Goal: Information Seeking & Learning: Learn about a topic

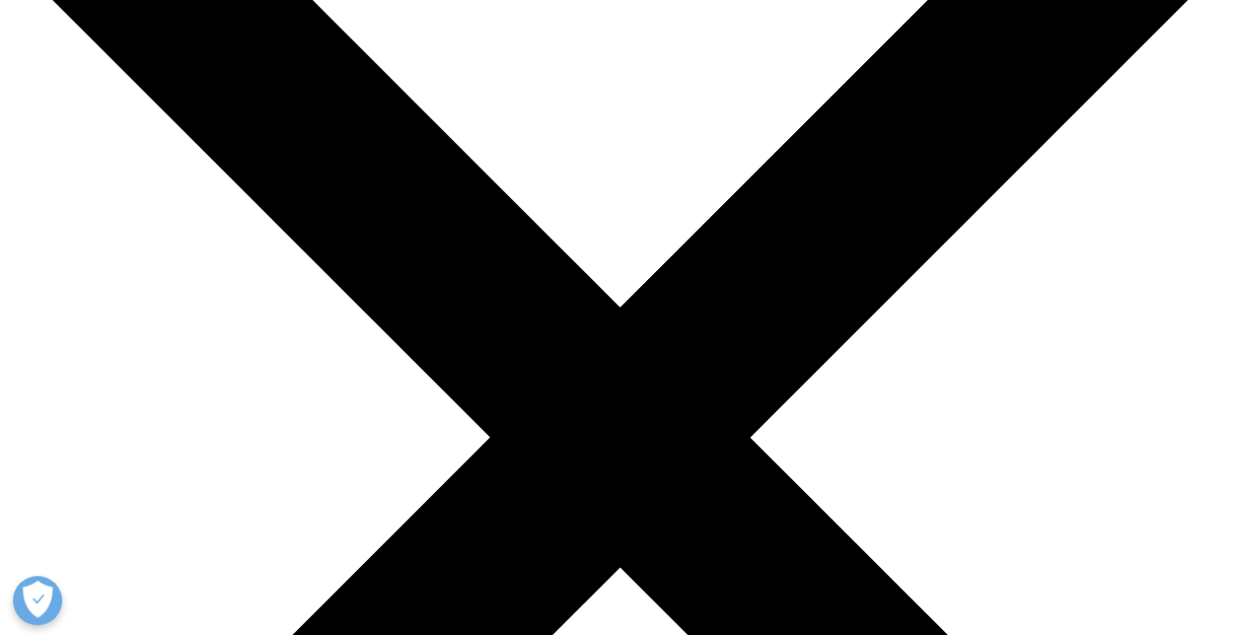
scroll to position [197, 0]
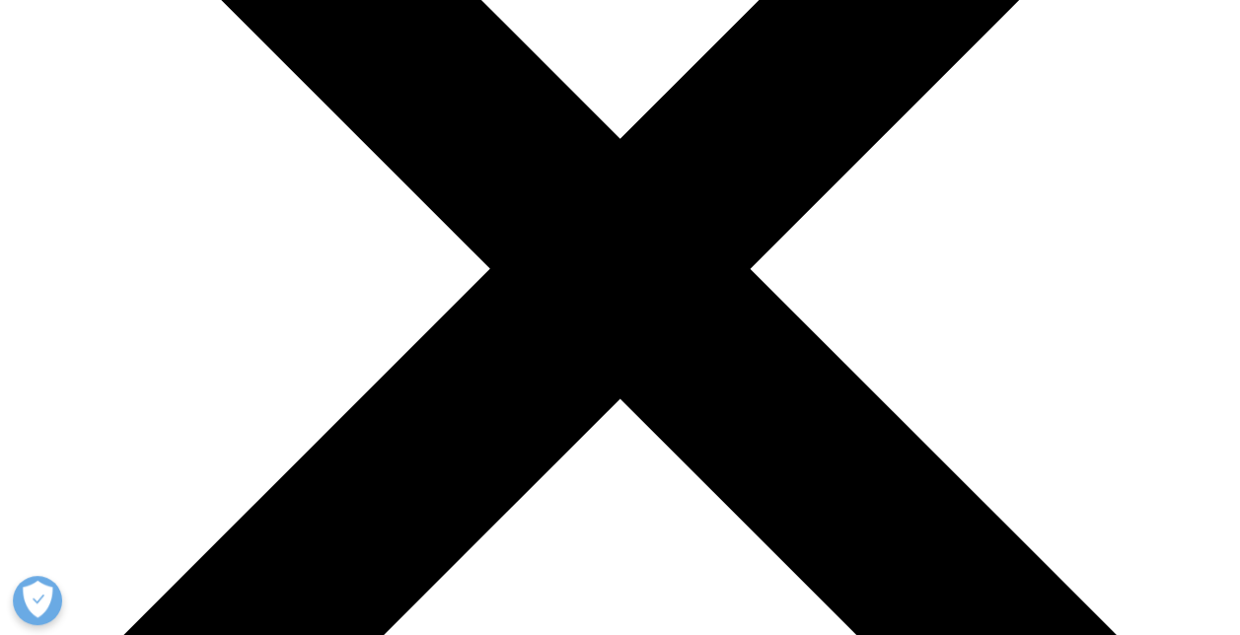
scroll to position [296, 0]
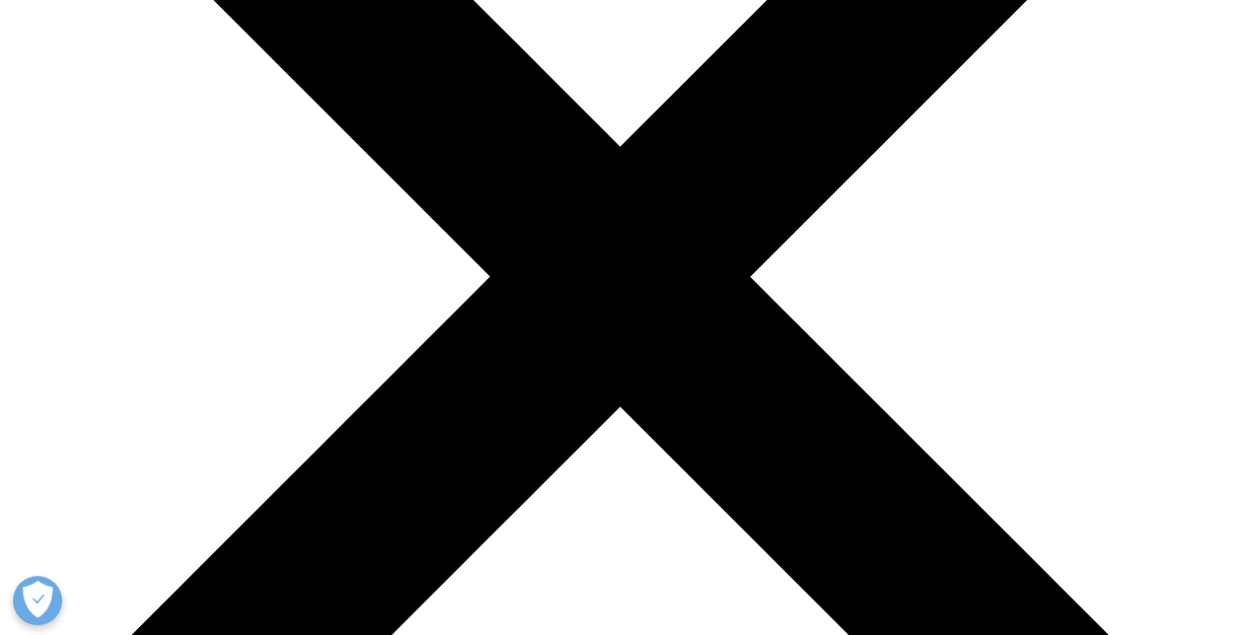
scroll to position [395, 0]
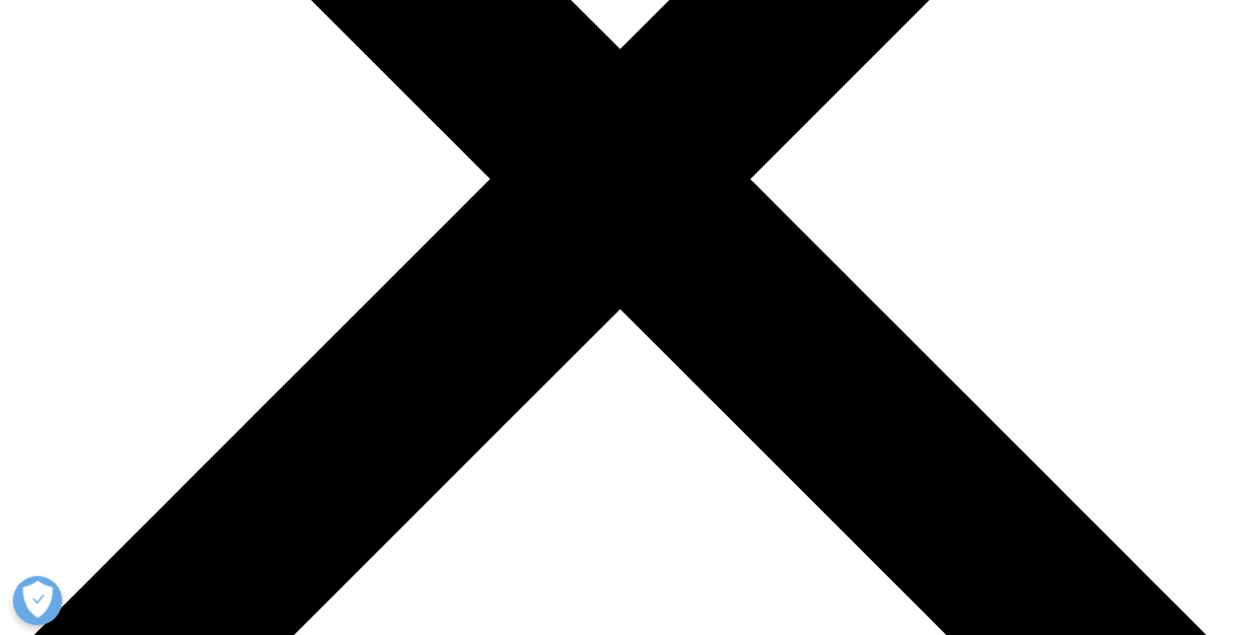
scroll to position [493, 0]
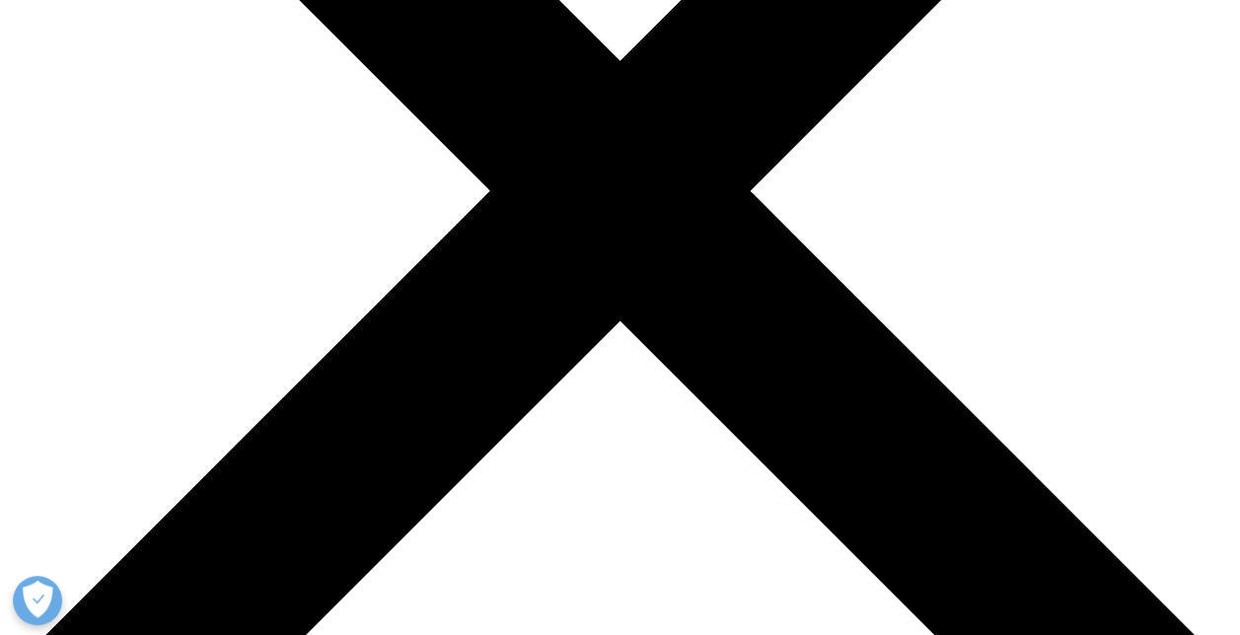
scroll to position [493, 0]
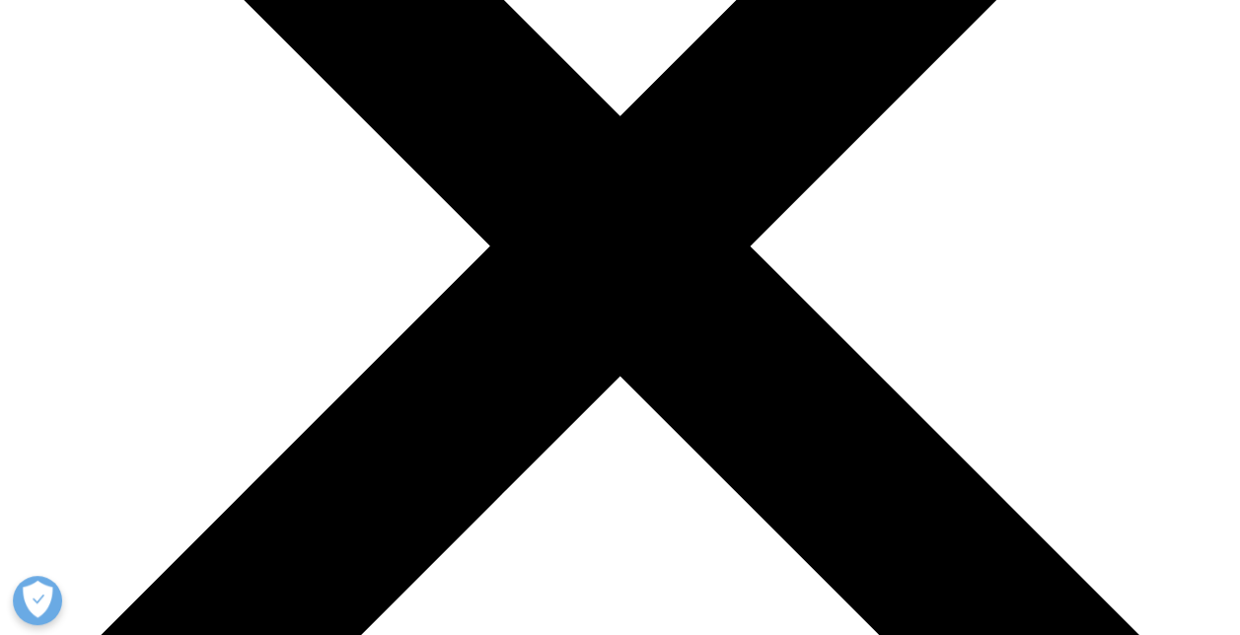
scroll to position [493, 0]
